Goal: Task Accomplishment & Management: Complete application form

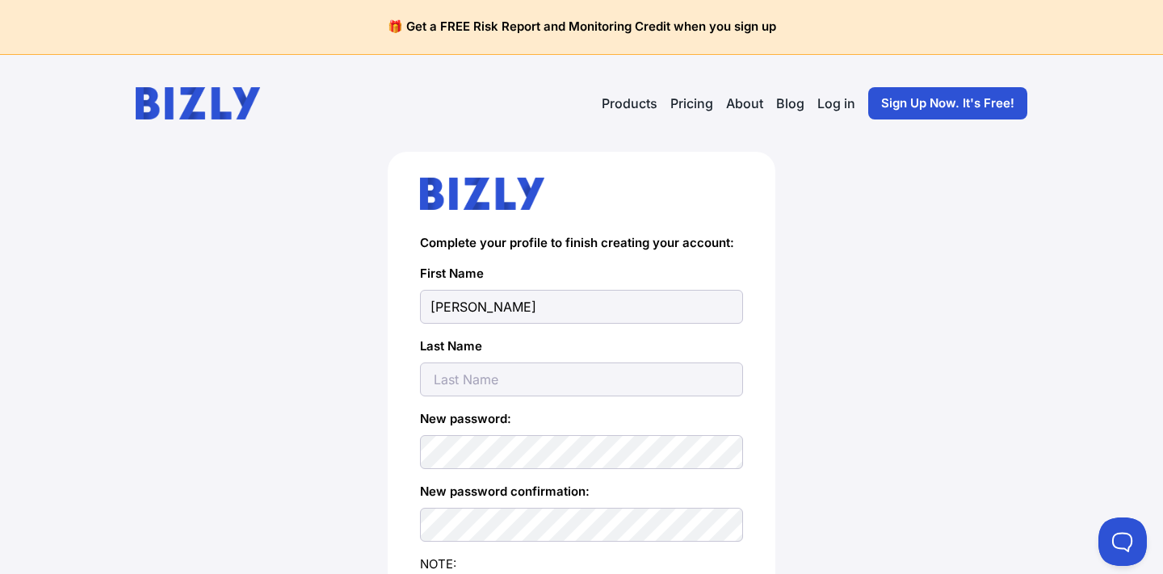
type input "[PERSON_NAME]"
click at [510, 372] on input "text" at bounding box center [581, 380] width 323 height 34
type input "[PERSON_NAME]"
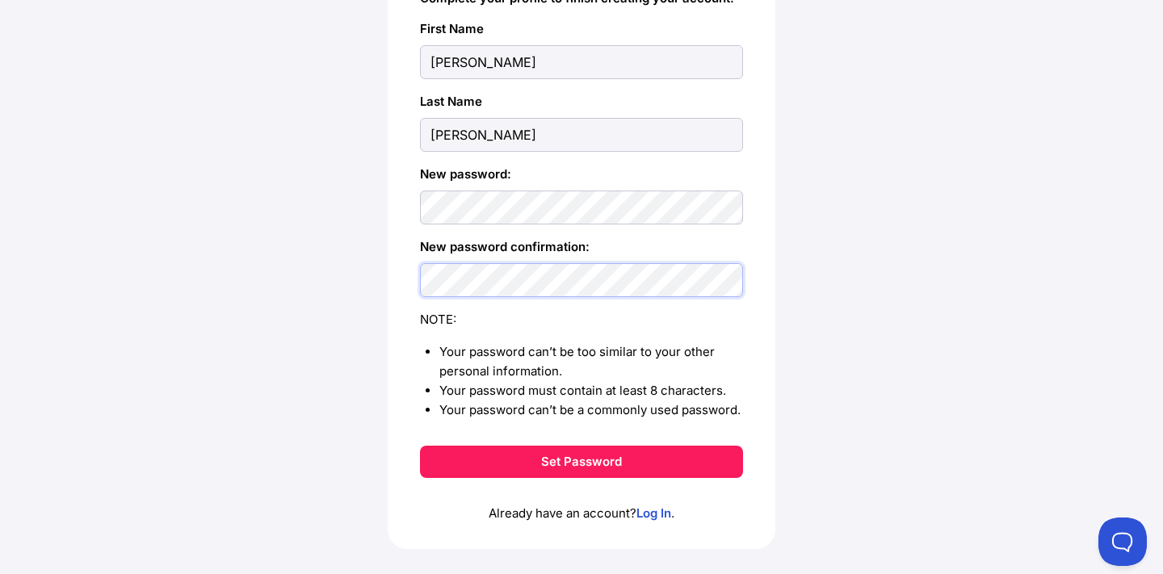
scroll to position [250, 0]
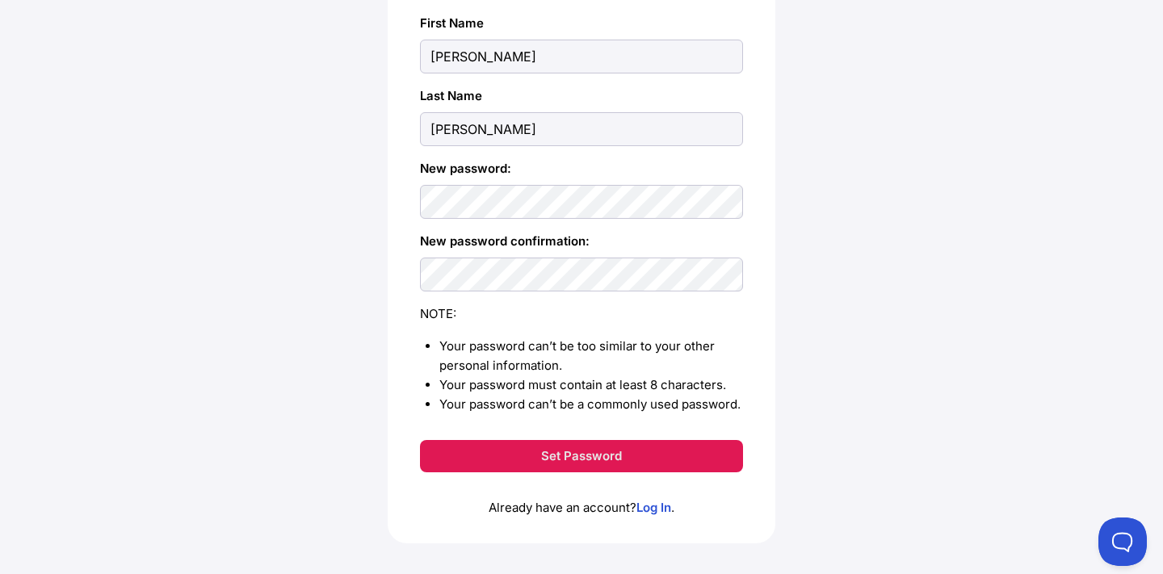
click at [599, 470] on button "Set Password" at bounding box center [581, 456] width 323 height 32
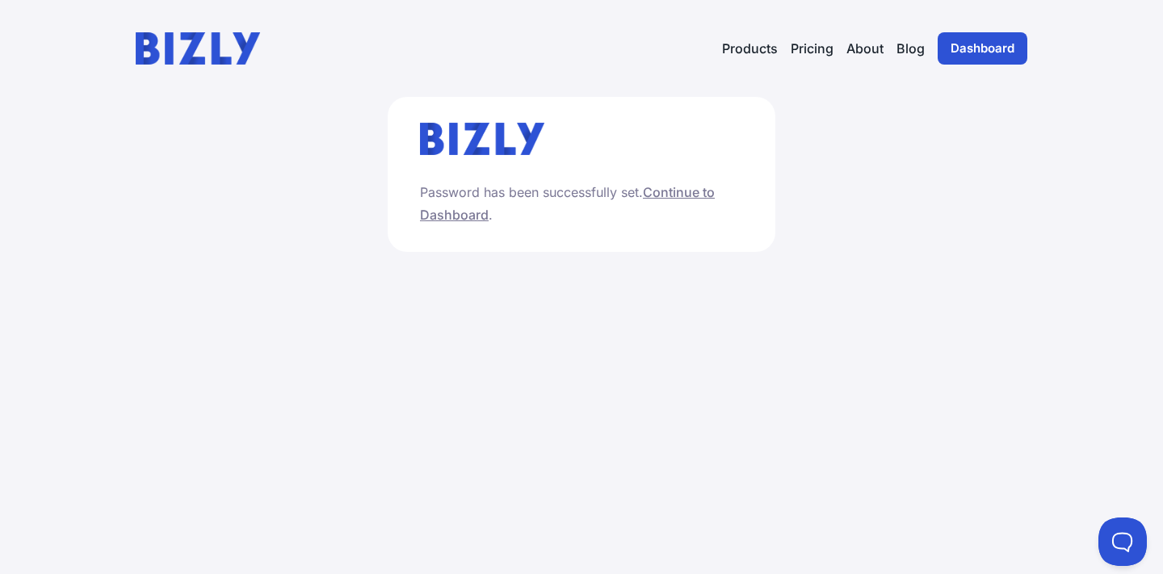
click at [696, 196] on link "Continue to Dashboard" at bounding box center [567, 203] width 295 height 39
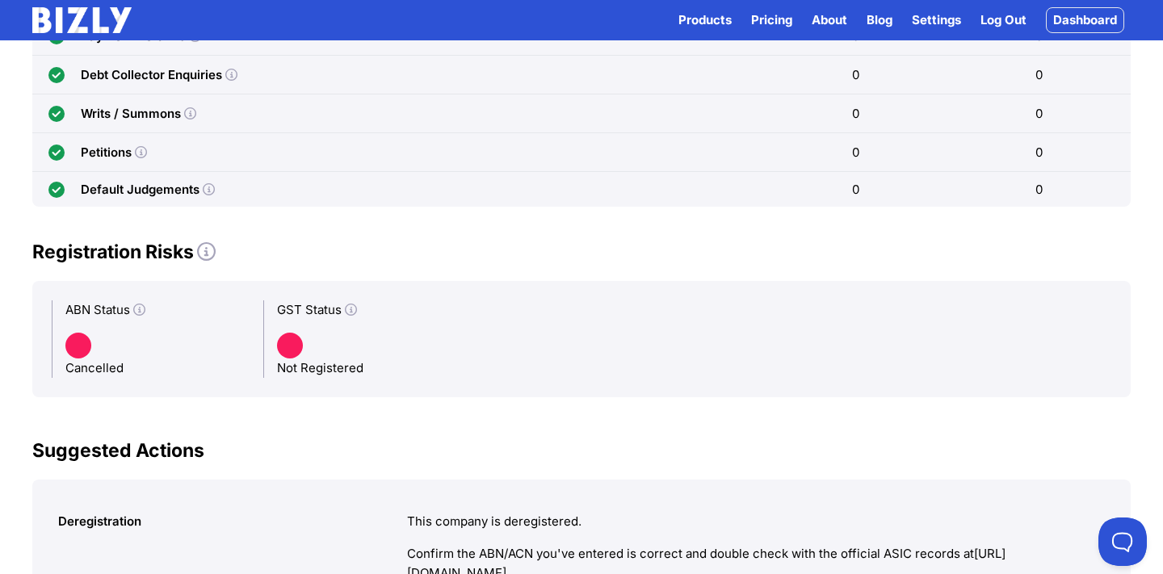
scroll to position [340, 0]
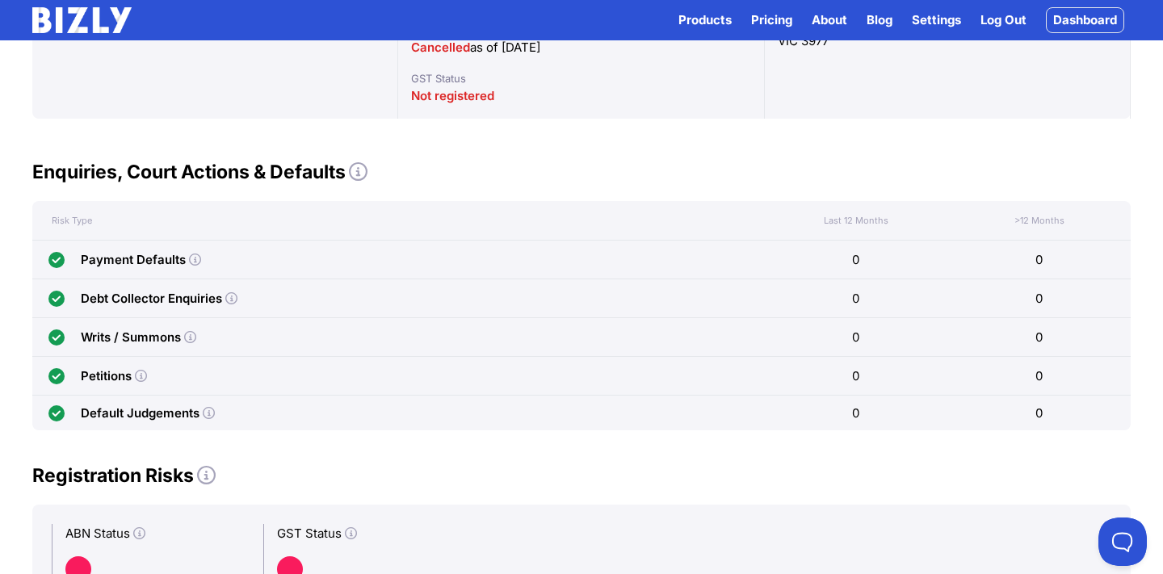
click at [193, 260] on icon at bounding box center [195, 260] width 12 height 12
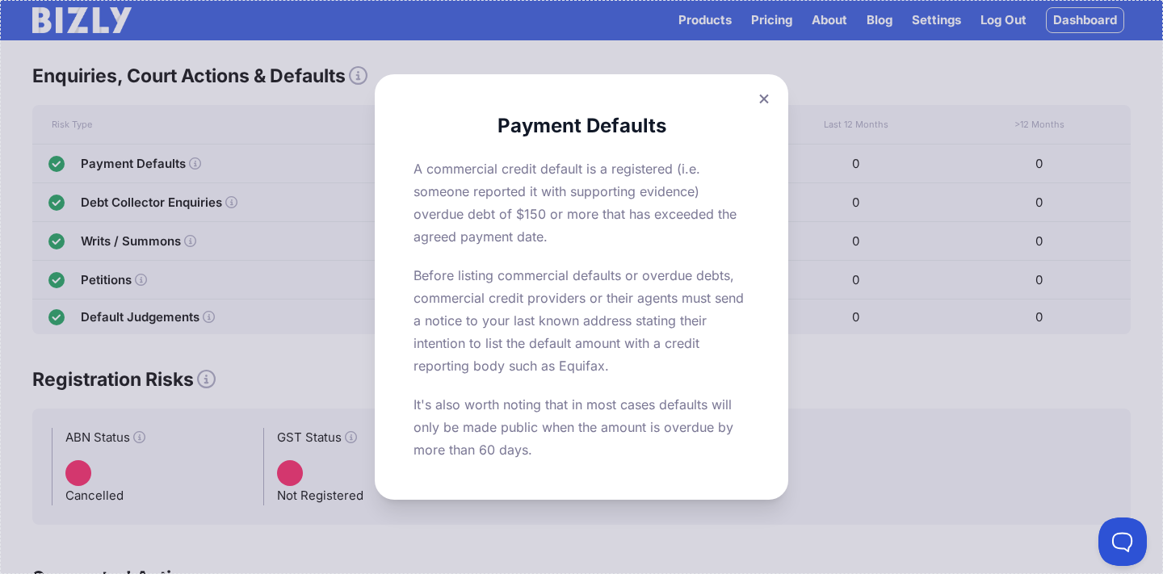
scroll to position [434, 0]
click at [770, 98] on button at bounding box center [764, 98] width 23 height 23
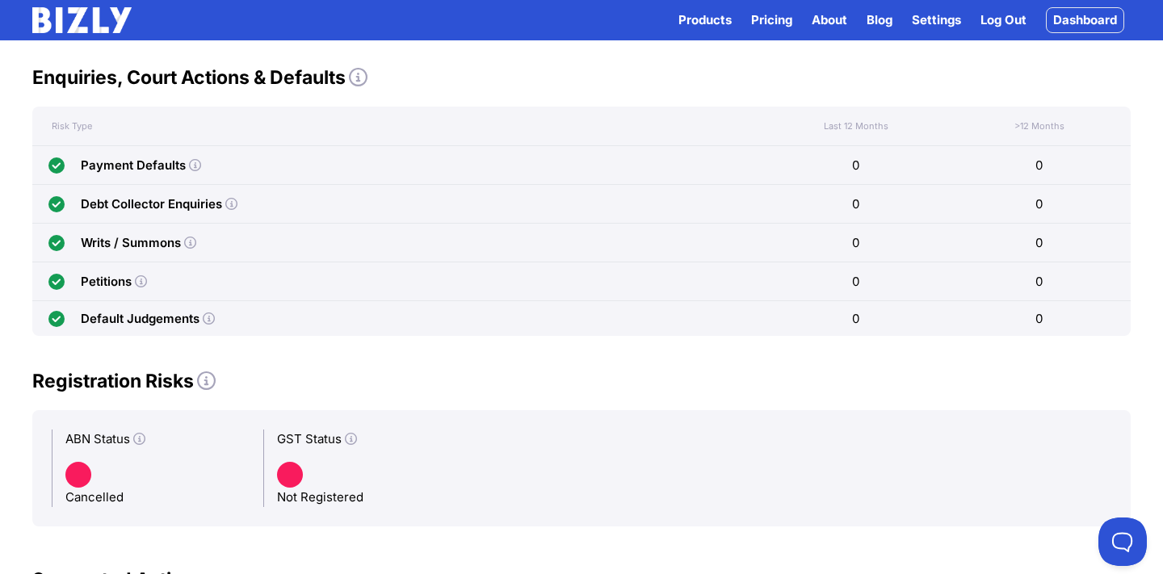
click at [207, 317] on icon at bounding box center [209, 319] width 12 height 12
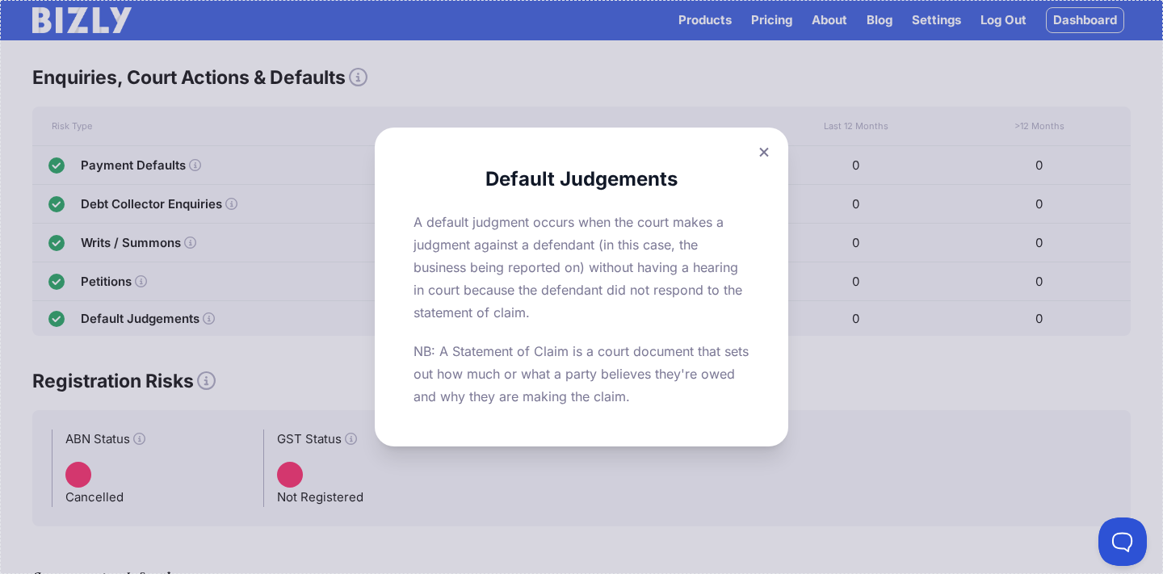
click at [763, 145] on button at bounding box center [764, 152] width 23 height 23
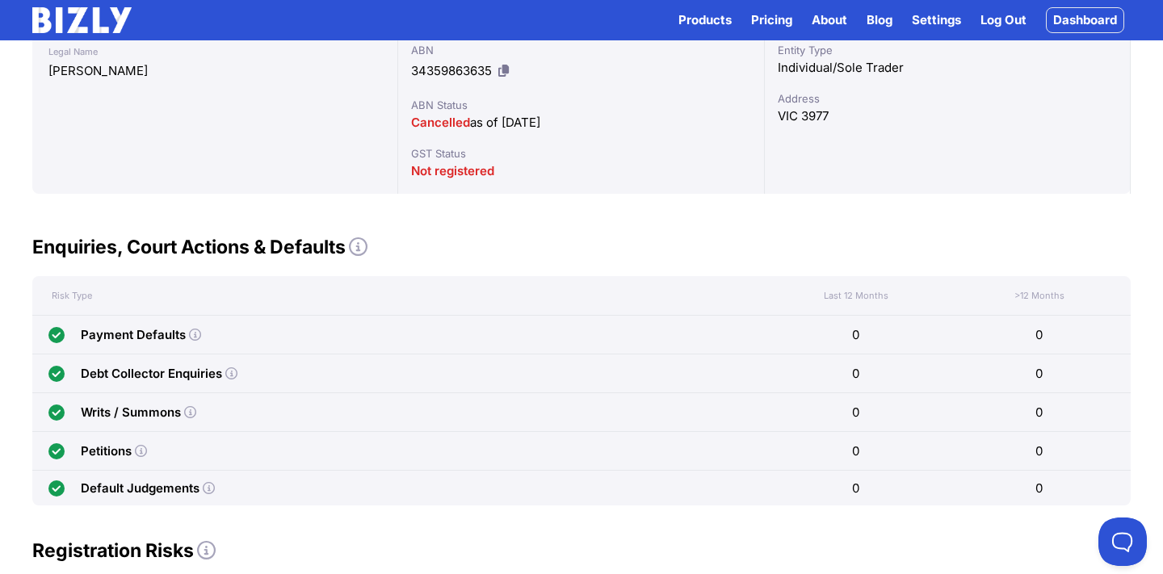
scroll to position [12, 0]
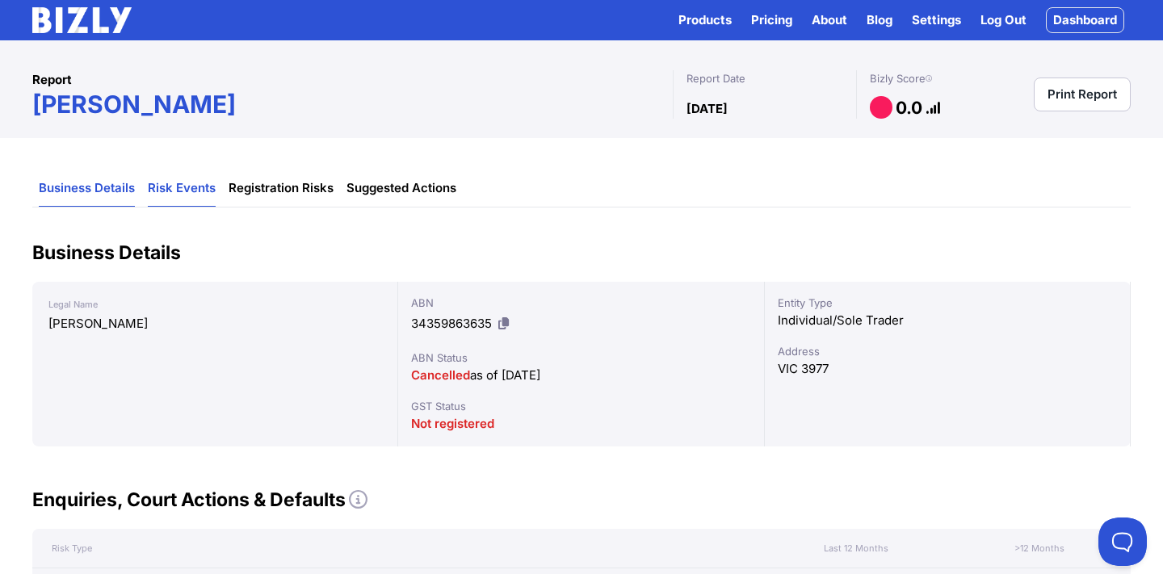
click at [200, 186] on link "Risk Events" at bounding box center [182, 188] width 68 height 36
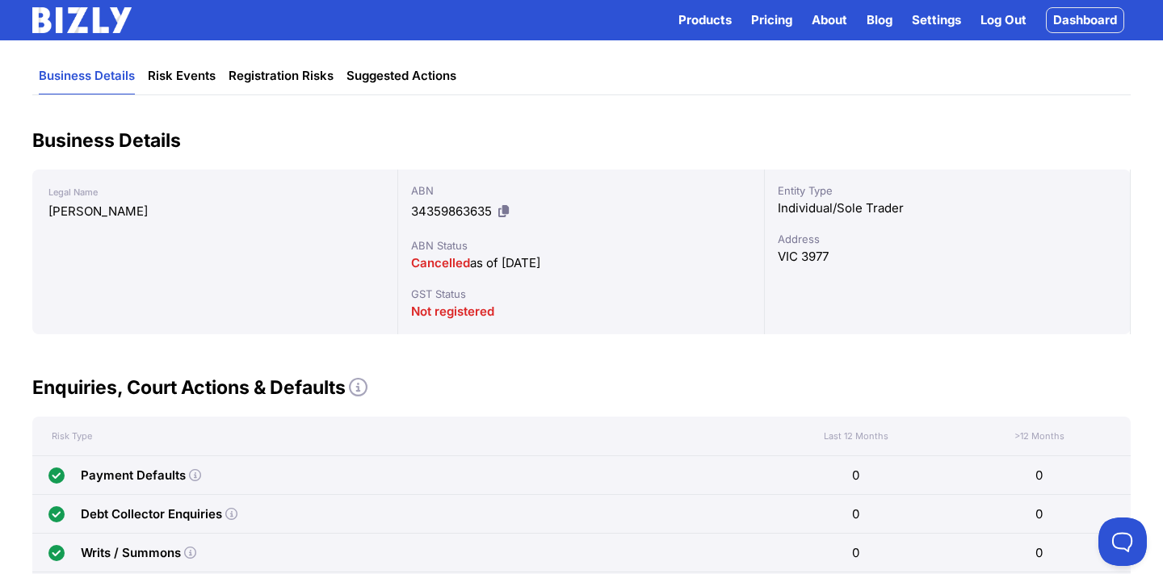
scroll to position [126, 0]
click at [360, 386] on icon at bounding box center [358, 385] width 19 height 19
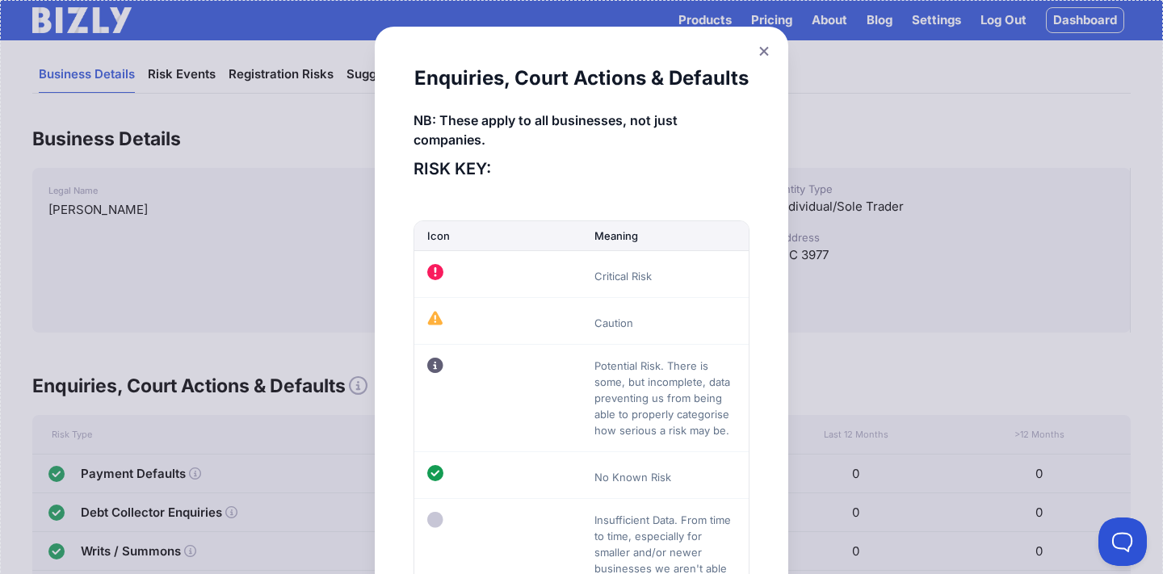
scroll to position [0, 0]
click at [775, 52] on div "Enquiries, Court Actions & Defaults NB: These apply to all businesses, not just…" at bounding box center [581, 396] width 413 height 738
click at [765, 49] on icon at bounding box center [764, 51] width 10 height 10
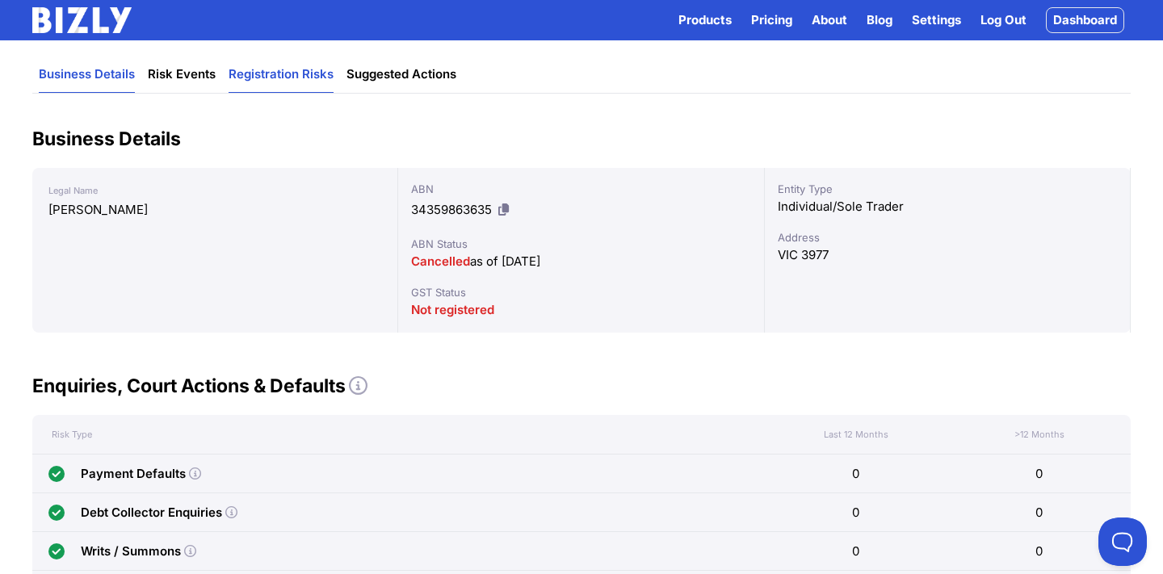
click at [253, 69] on link "Registration Risks" at bounding box center [281, 75] width 105 height 36
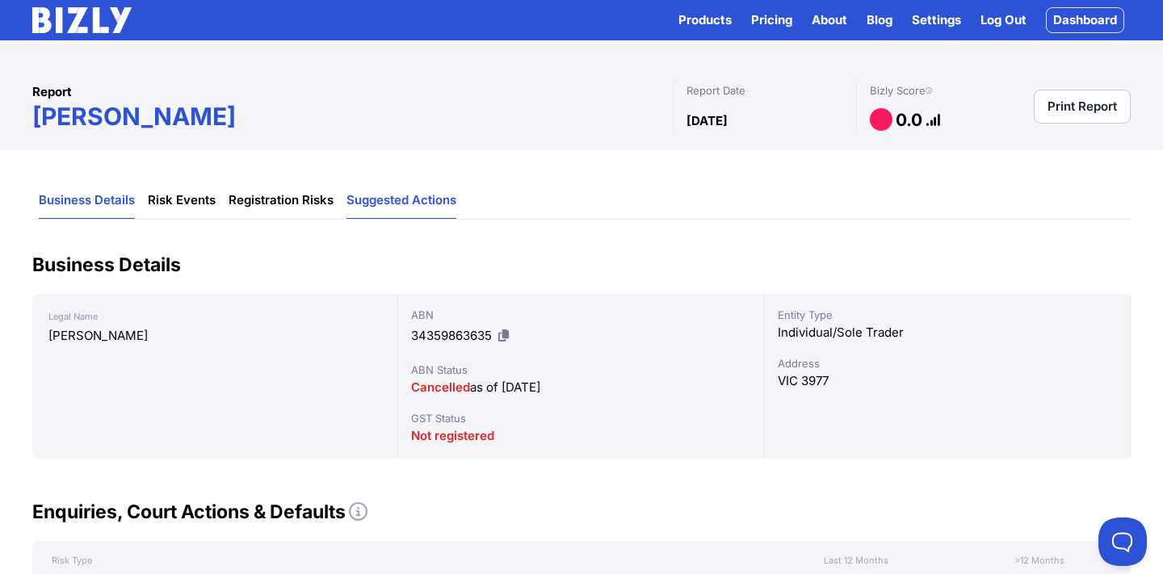
click at [403, 205] on link "Suggested Actions" at bounding box center [401, 201] width 110 height 36
click at [194, 205] on link "Risk Events" at bounding box center [182, 201] width 68 height 36
click at [285, 202] on link "Registration Risks" at bounding box center [281, 201] width 105 height 36
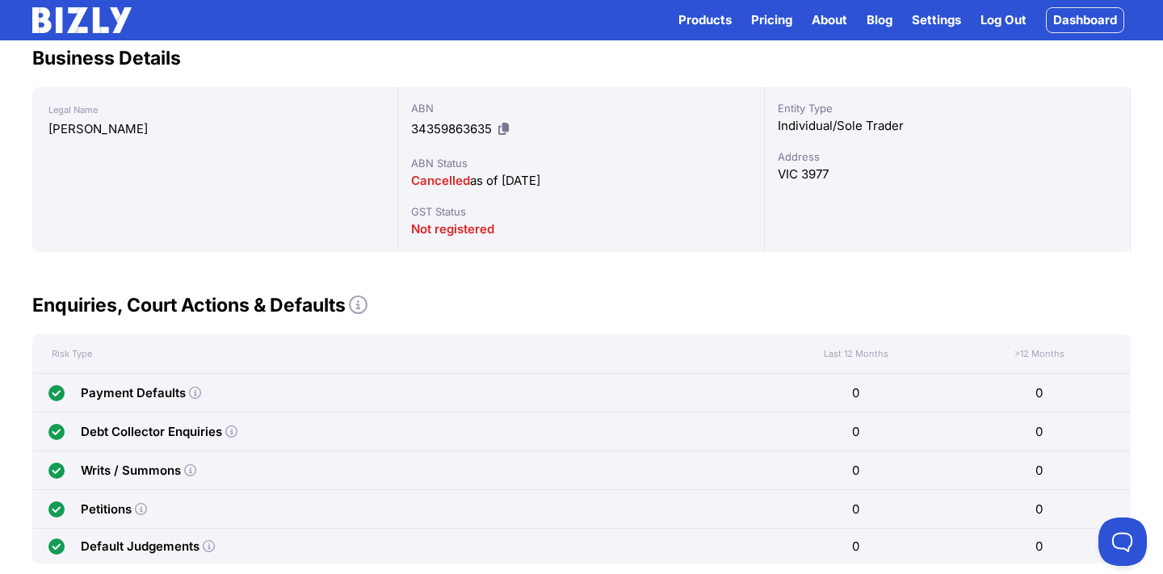
scroll to position [143, 0]
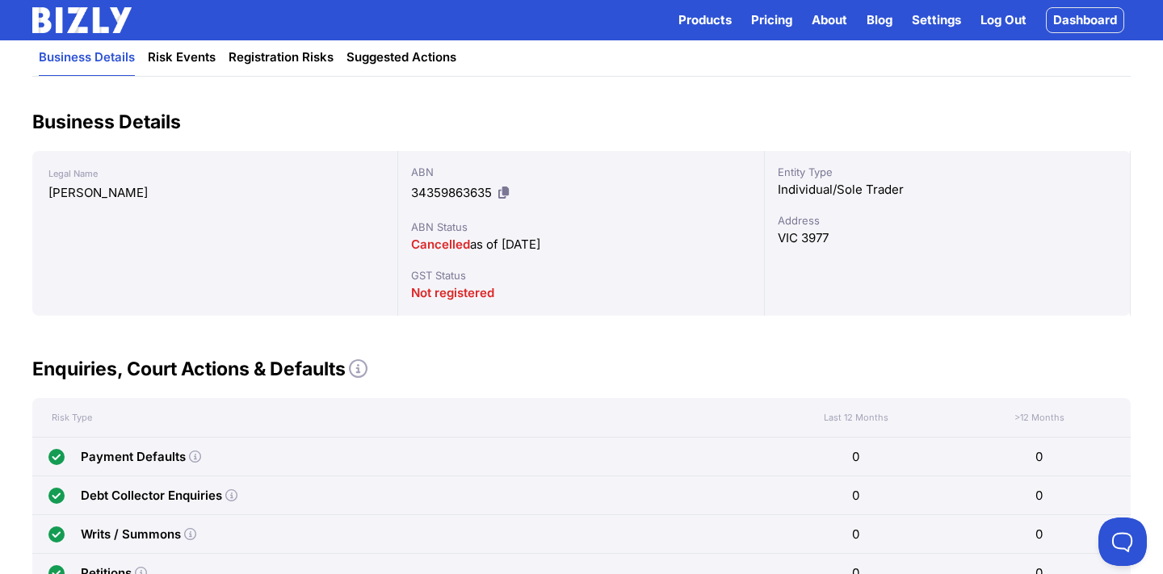
click at [933, 21] on link "Settings" at bounding box center [936, 19] width 49 height 19
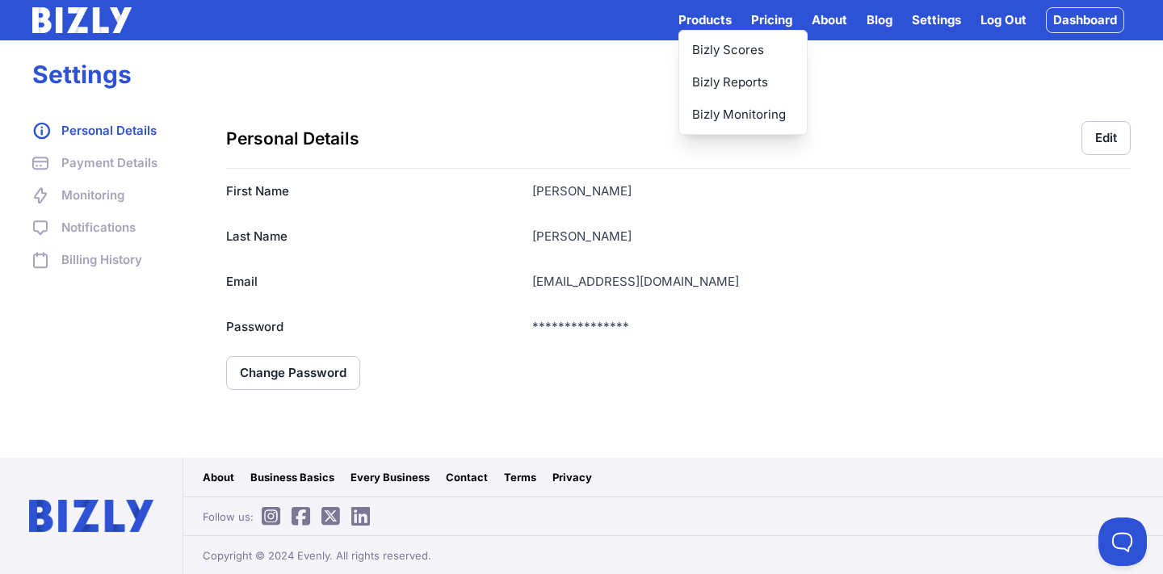
click at [713, 12] on button "Products" at bounding box center [704, 19] width 53 height 19
click at [697, 35] on div "Products Bizly Scores Bizly Reports Bizly Monitoring Pricing About Blog Setting…" at bounding box center [581, 20] width 1098 height 40
click at [697, 30] on div "Products Bizly Scores Bizly Reports Bizly Monitoring Pricing About Blog Setting…" at bounding box center [901, 20] width 446 height 26
click at [698, 23] on button "Products" at bounding box center [704, 19] width 53 height 19
click at [766, 19] on link "Pricing" at bounding box center [771, 19] width 41 height 19
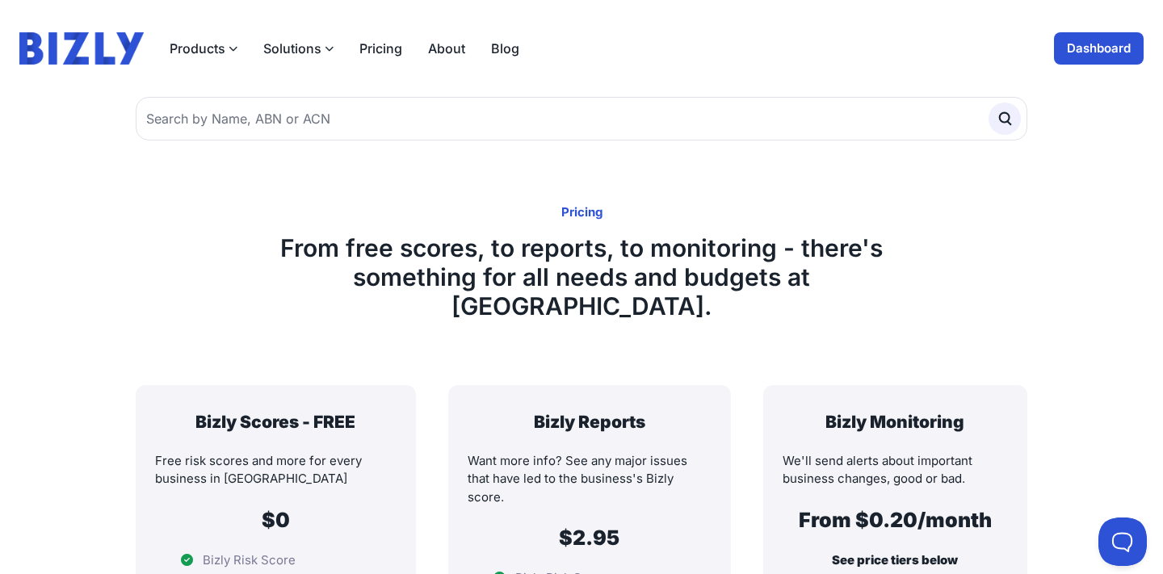
click at [388, 44] on link "Pricing" at bounding box center [380, 48] width 43 height 19
